Goal: Transaction & Acquisition: Purchase product/service

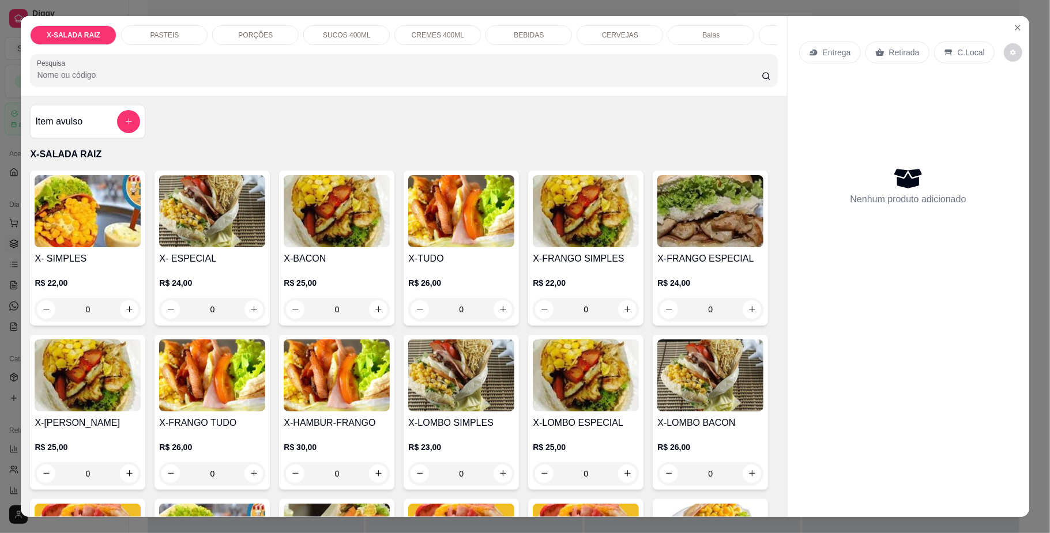
scroll to position [965, 0]
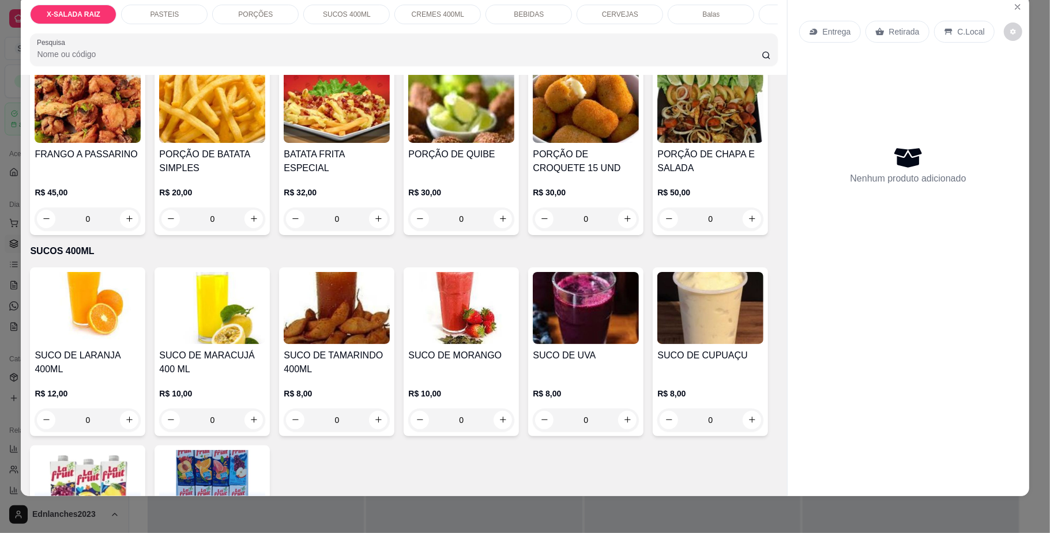
click at [788, 106] on div "Entrega Retirada C.Local Nenhum produto adicionado" at bounding box center [909, 236] width 242 height 483
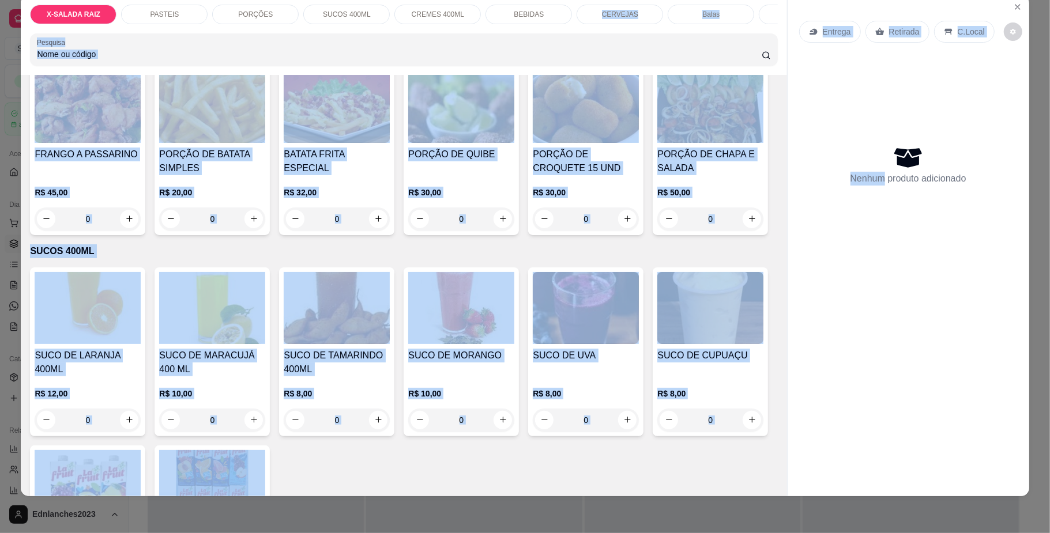
drag, startPoint x: 782, startPoint y: 106, endPoint x: 607, endPoint y: 8, distance: 200.9
click at [607, 8] on div "X-SALADA RAIZ PASTEIS PORÇÕES SUCOS 400ML CREMES 400ML BEBIDAS CERVEJAS Balas Á…" at bounding box center [525, 266] width 1050 height 533
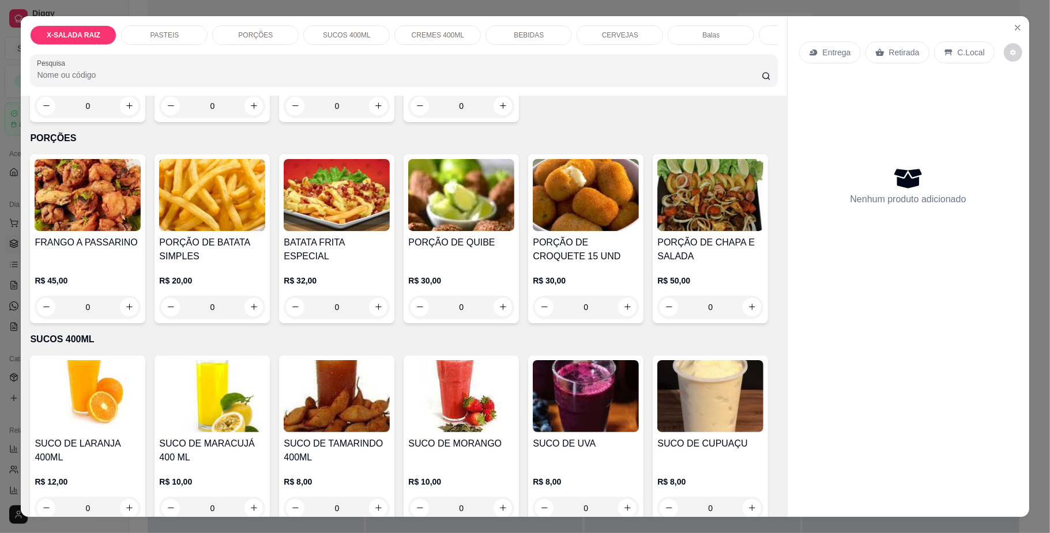
click at [615, 114] on div "Item avulso X-SALADA RAIZ X- SIMPLES R$ 22,00 0 X- ESPECIAL R$ 24,00 0 X-BACON …" at bounding box center [404, 307] width 766 height 422
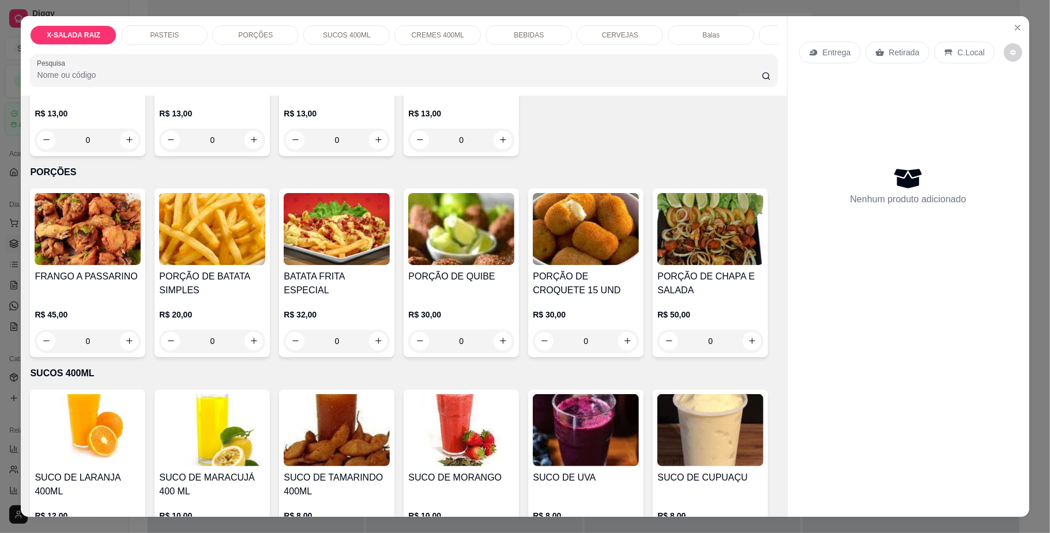
click at [97, 31] on div "X-SALADA RAIZ" at bounding box center [73, 35] width 87 height 20
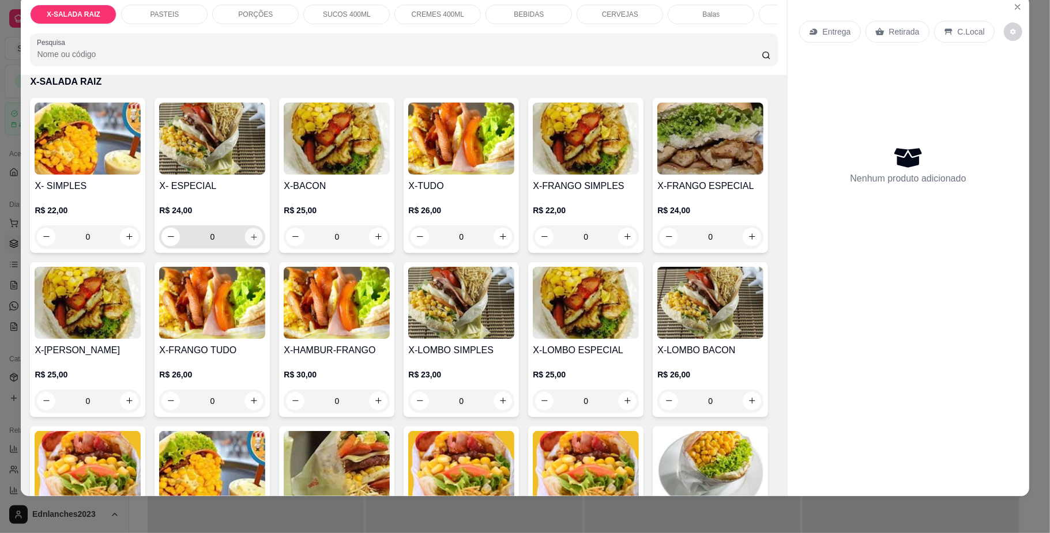
click at [248, 246] on button "increase-product-quantity" at bounding box center [254, 237] width 18 height 18
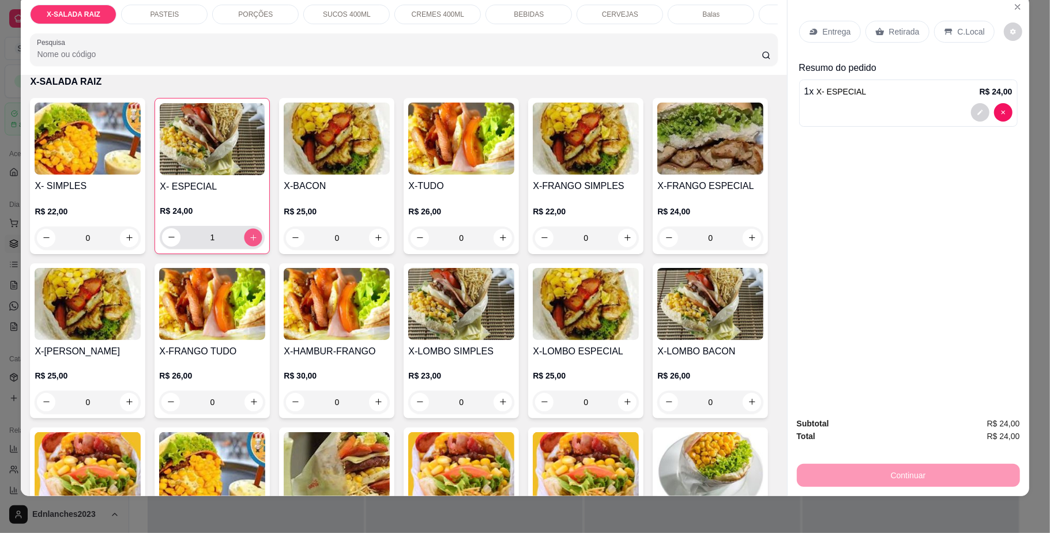
click at [248, 246] on button "increase-product-quantity" at bounding box center [254, 237] width 18 height 18
type input "2"
click at [499, 242] on icon "increase-product-quantity" at bounding box center [503, 238] width 9 height 9
click at [686, 127] on div "X- SIMPLES R$ 22,00 0 X- ESPECIAL R$ 24,00 2 X-BACON R$ 25,00 0 X-TUDO R$ 26,00…" at bounding box center [403, 422] width 747 height 649
click at [418, 247] on button "decrease-product-quantity" at bounding box center [420, 237] width 18 height 18
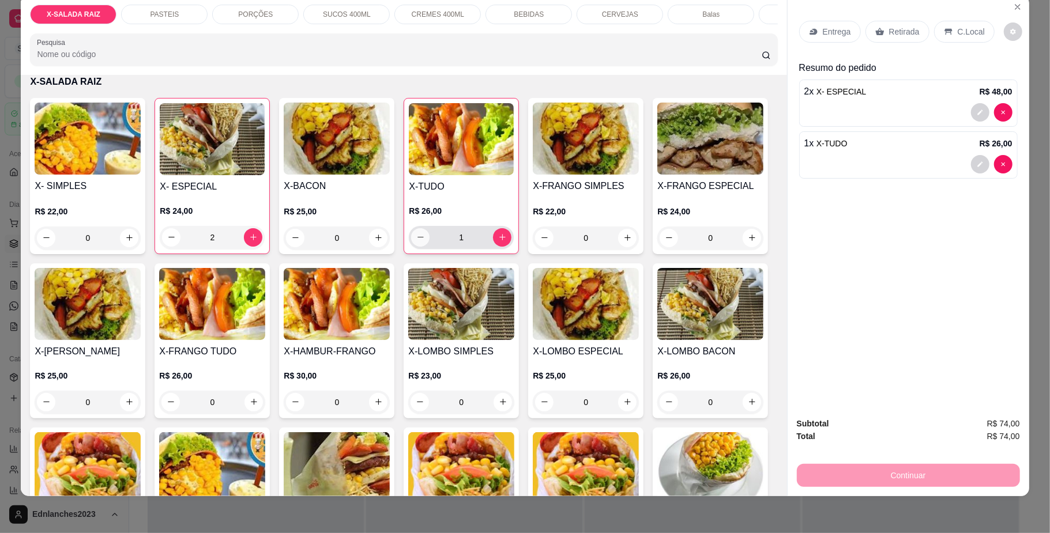
type input "0"
click at [418, 242] on icon "decrease-product-quantity" at bounding box center [420, 238] width 9 height 9
click at [167, 242] on icon "decrease-product-quantity" at bounding box center [171, 237] width 9 height 9
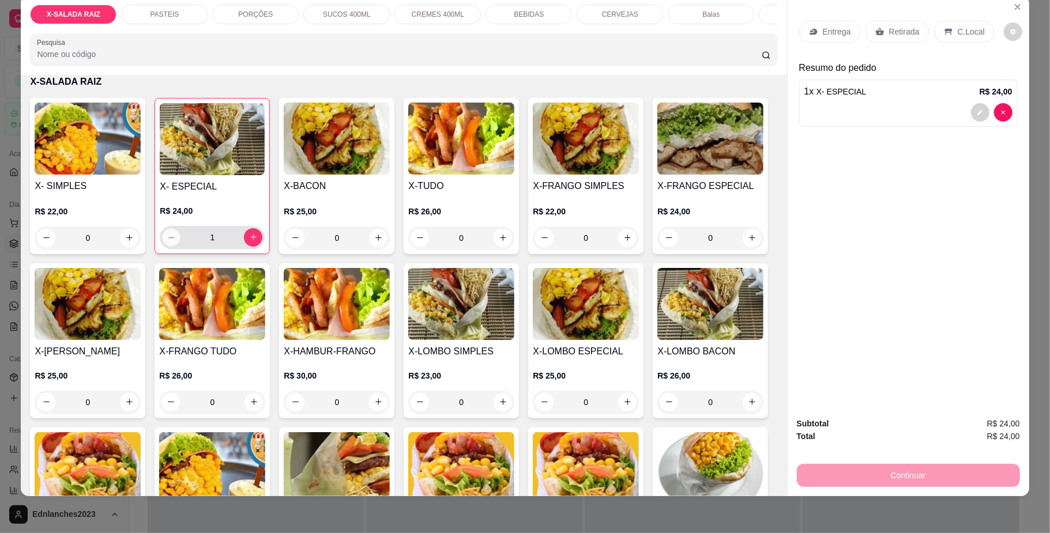
type input "0"
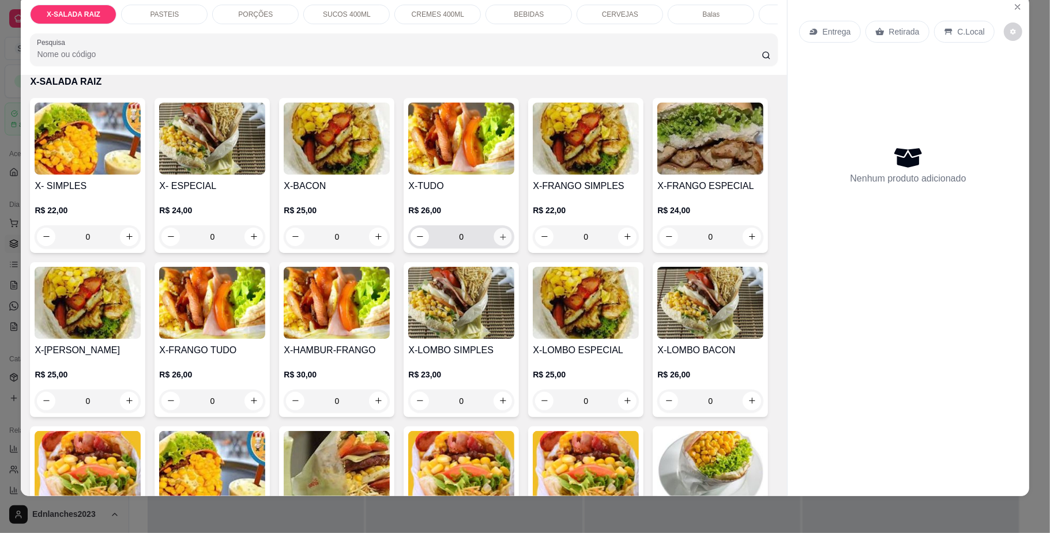
click at [494, 246] on button "increase-product-quantity" at bounding box center [503, 237] width 18 height 18
type input "1"
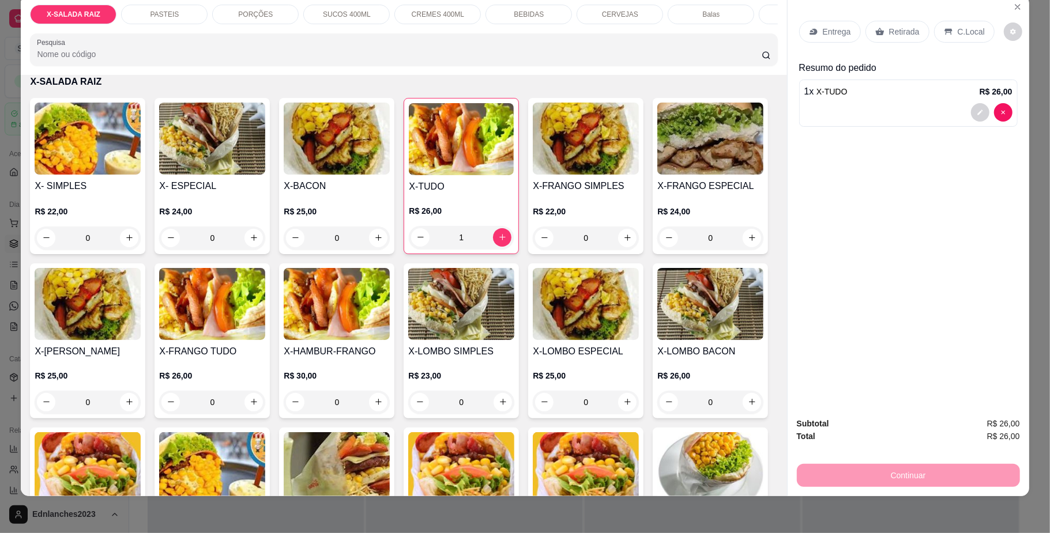
click at [517, 12] on p "BEBIDAS" at bounding box center [529, 14] width 30 height 9
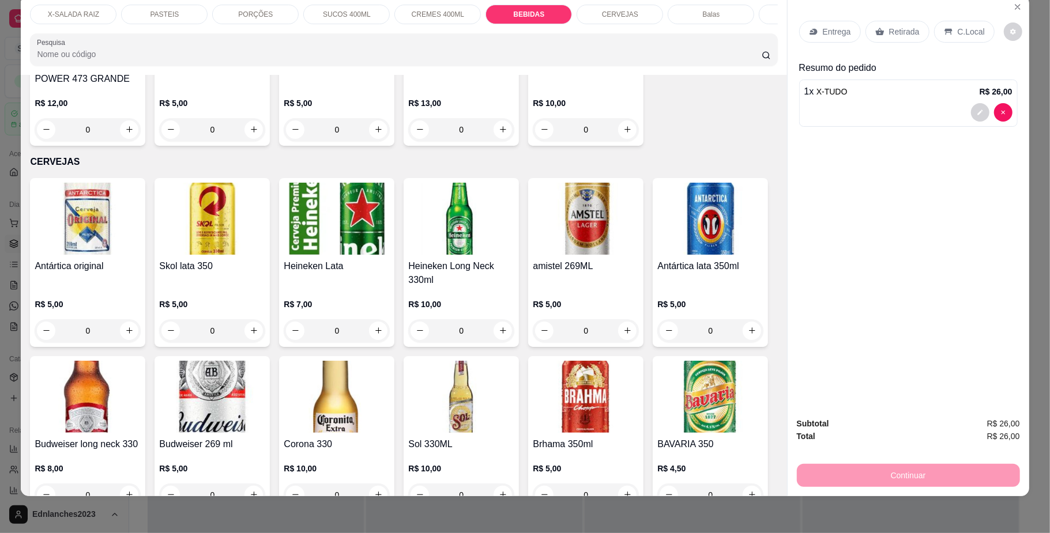
scroll to position [2169, 0]
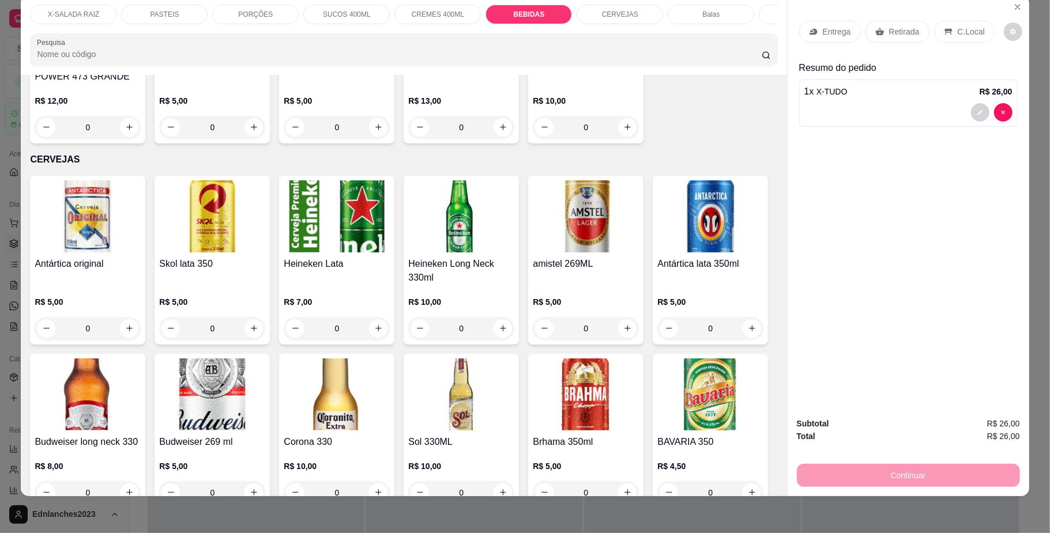
type input "1"
